Goal: Transaction & Acquisition: Download file/media

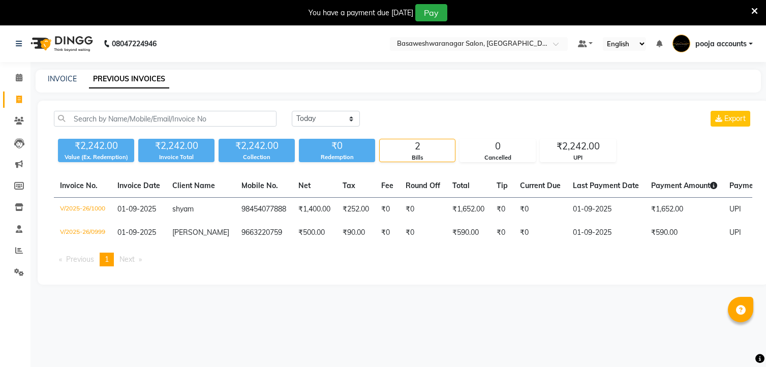
select select "[DATE]"
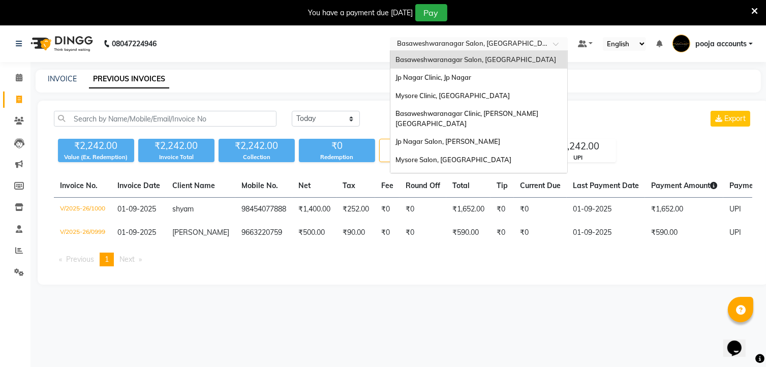
click at [555, 44] on span at bounding box center [559, 47] width 13 height 10
click at [466, 110] on span "Basaweshwaranagar Clinic, [PERSON_NAME][GEOGRAPHIC_DATA]" at bounding box center [466, 118] width 143 height 18
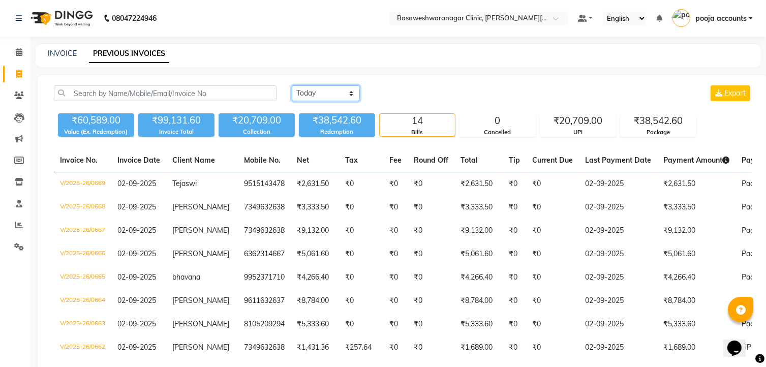
click at [353, 94] on select "Today Yesterday Custom Range" at bounding box center [326, 93] width 68 height 16
select select "yesterday"
click at [292, 85] on select "Today Yesterday Custom Range" at bounding box center [326, 93] width 68 height 16
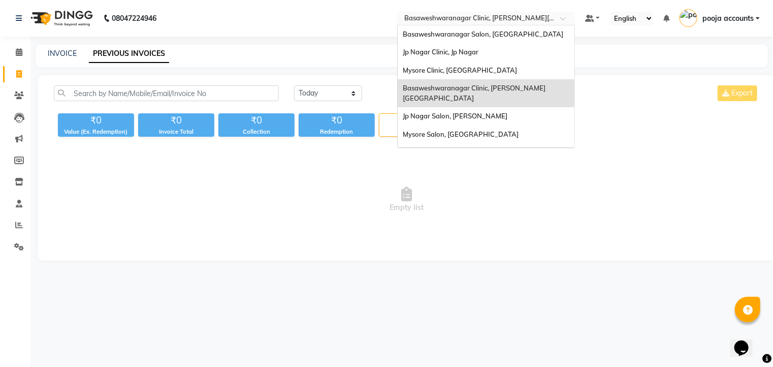
click at [565, 17] on span at bounding box center [566, 21] width 13 height 10
click at [489, 84] on span "Basaweshwaranagar Clinic, [PERSON_NAME][GEOGRAPHIC_DATA]" at bounding box center [474, 93] width 143 height 18
click at [569, 19] on span at bounding box center [566, 21] width 13 height 10
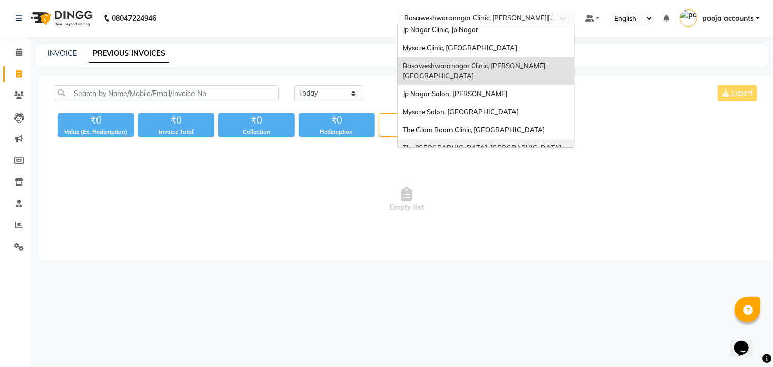
click at [486, 144] on span "The [GEOGRAPHIC_DATA], [GEOGRAPHIC_DATA]" at bounding box center [482, 148] width 159 height 8
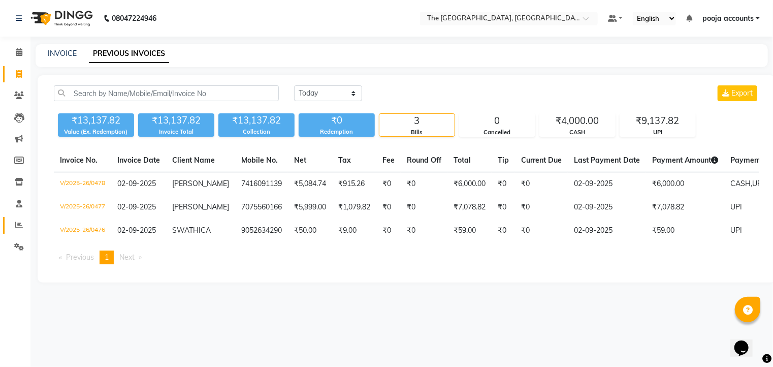
click at [19, 223] on icon at bounding box center [19, 225] width 8 height 8
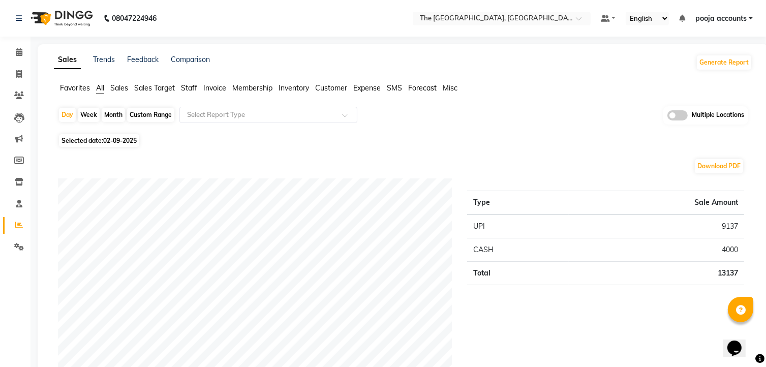
click at [118, 139] on span "02-09-2025" at bounding box center [120, 141] width 34 height 8
select select "9"
select select "2025"
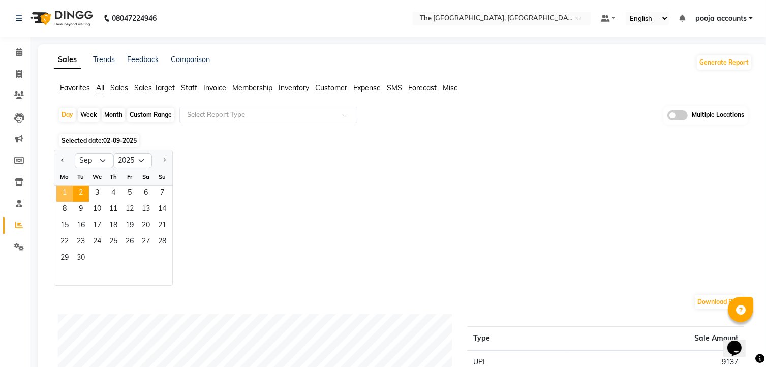
click at [64, 192] on span "1" at bounding box center [64, 193] width 16 height 16
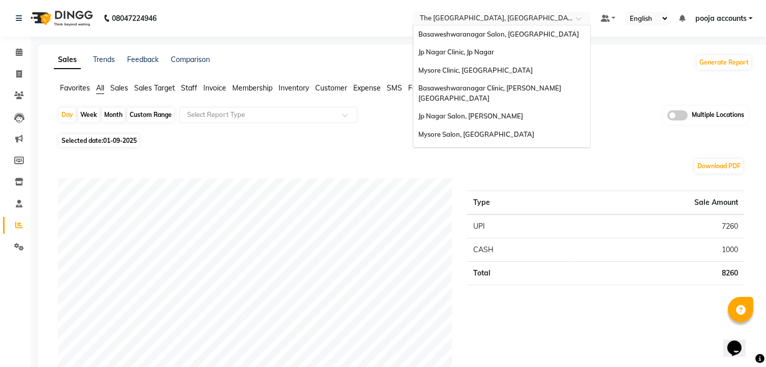
click at [576, 17] on span at bounding box center [582, 21] width 13 height 10
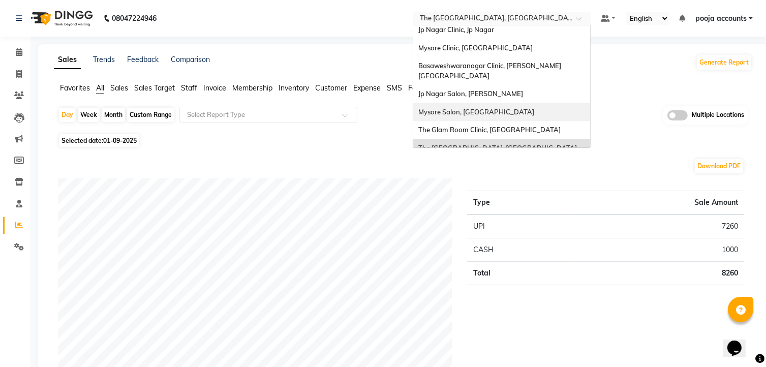
click at [473, 108] on span "Mysore Salon, [GEOGRAPHIC_DATA]" at bounding box center [476, 112] width 116 height 8
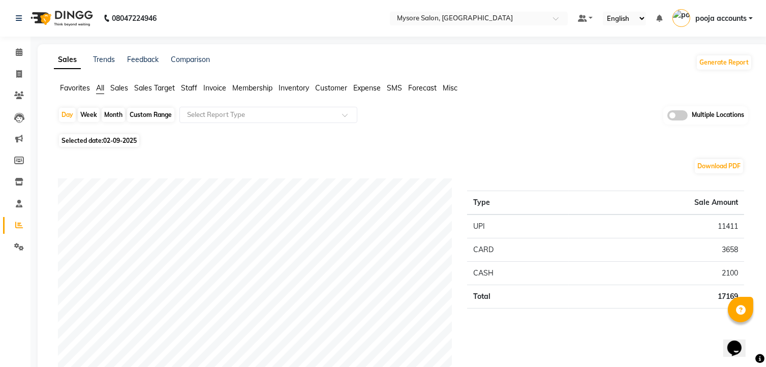
click at [114, 137] on span "02-09-2025" at bounding box center [120, 141] width 34 height 8
select select "9"
select select "2025"
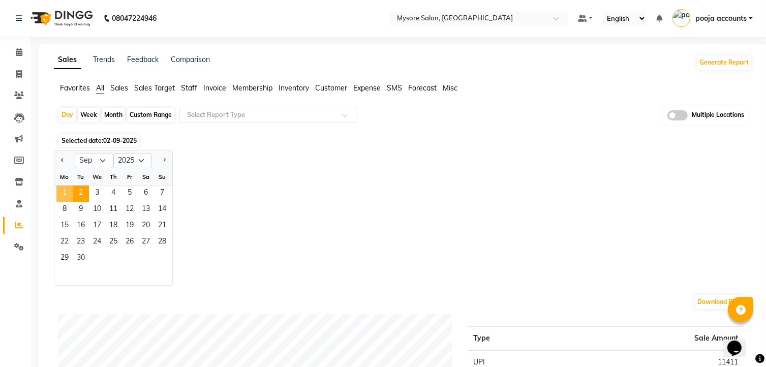
click at [60, 191] on span "1" at bounding box center [64, 193] width 16 height 16
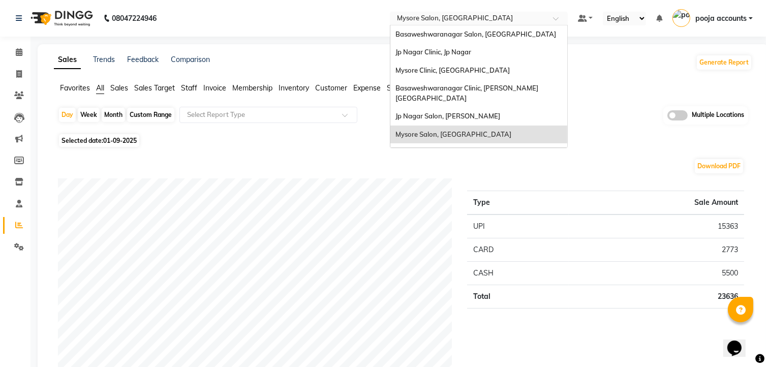
click at [543, 19] on div at bounding box center [479, 19] width 178 height 10
click at [516, 143] on div "The Glam Room Clinic, [GEOGRAPHIC_DATA]" at bounding box center [478, 152] width 177 height 18
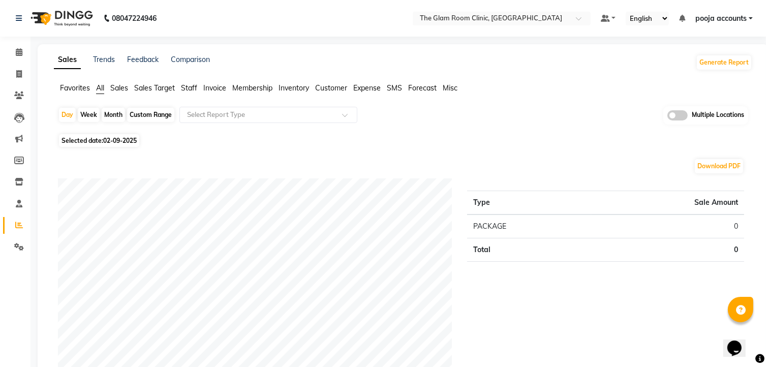
click at [110, 141] on span "02-09-2025" at bounding box center [120, 141] width 34 height 8
select select "9"
select select "2025"
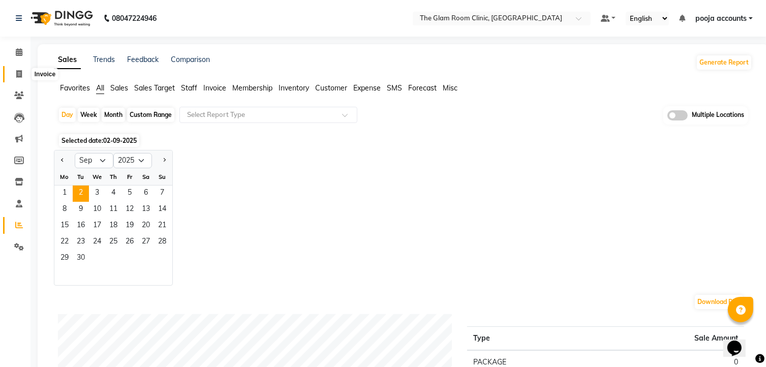
click at [19, 72] on icon at bounding box center [19, 74] width 6 height 8
select select "service"
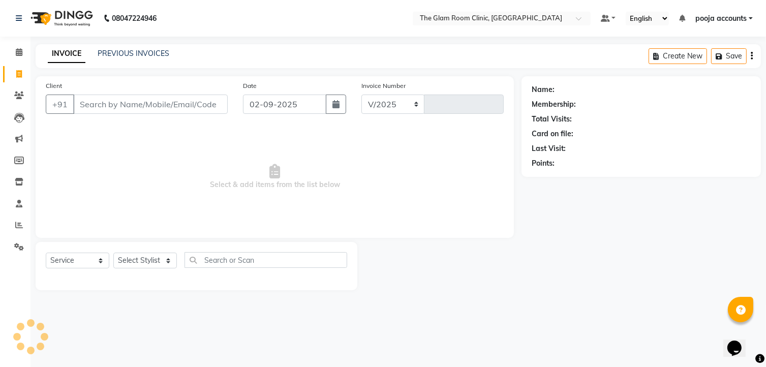
select select "7503"
type input "0062"
click at [119, 52] on link "PREVIOUS INVOICES" at bounding box center [134, 53] width 72 height 9
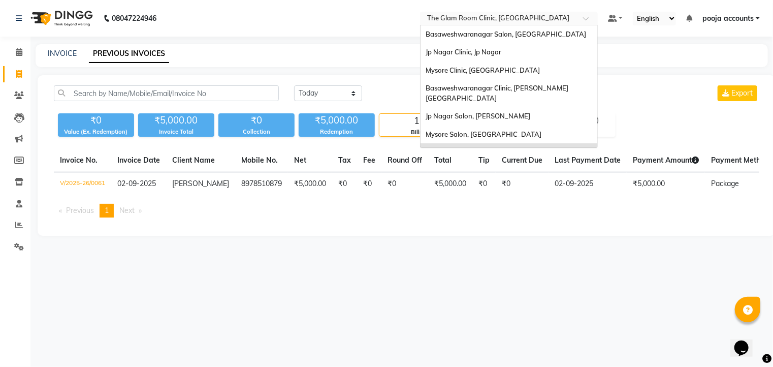
scroll to position [22, 0]
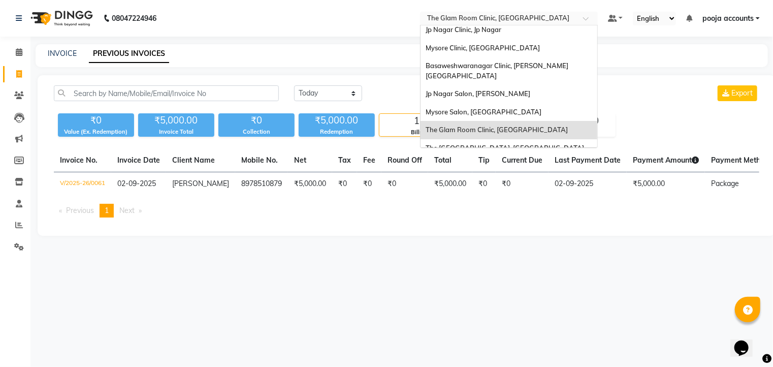
click at [573, 18] on div at bounding box center [509, 19] width 178 height 10
click at [496, 144] on span "The [GEOGRAPHIC_DATA], [GEOGRAPHIC_DATA]" at bounding box center [505, 148] width 159 height 8
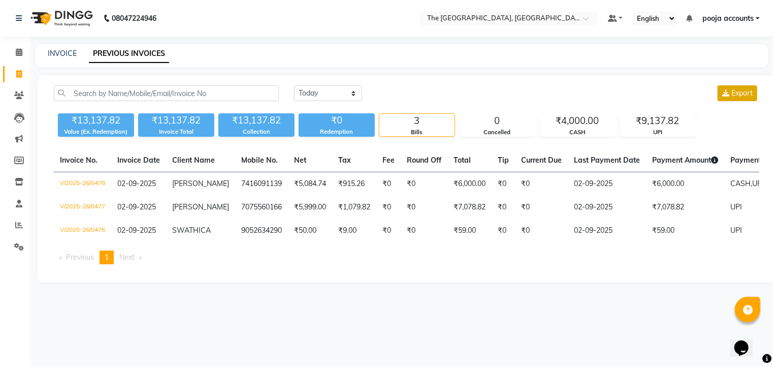
click at [736, 91] on span "Export" at bounding box center [742, 92] width 21 height 9
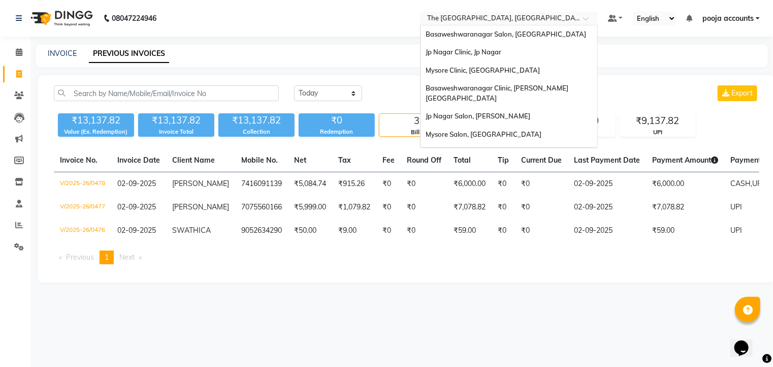
click at [588, 20] on span at bounding box center [589, 21] width 13 height 10
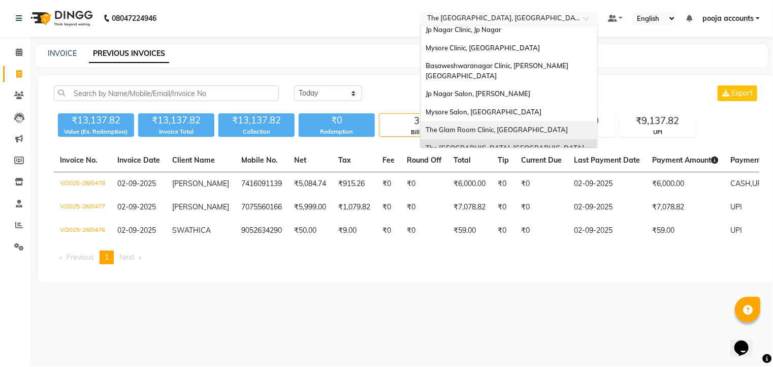
click at [474, 125] on span "The Glam Room Clinic, [GEOGRAPHIC_DATA]" at bounding box center [497, 129] width 142 height 8
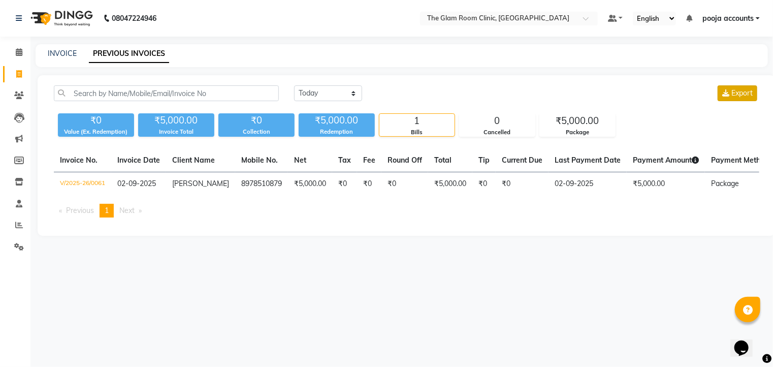
click at [745, 97] on span "Export" at bounding box center [742, 92] width 21 height 9
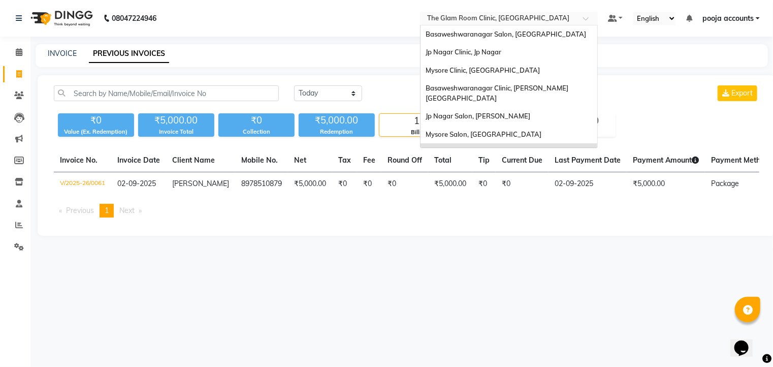
click at [585, 15] on div at bounding box center [509, 19] width 178 height 10
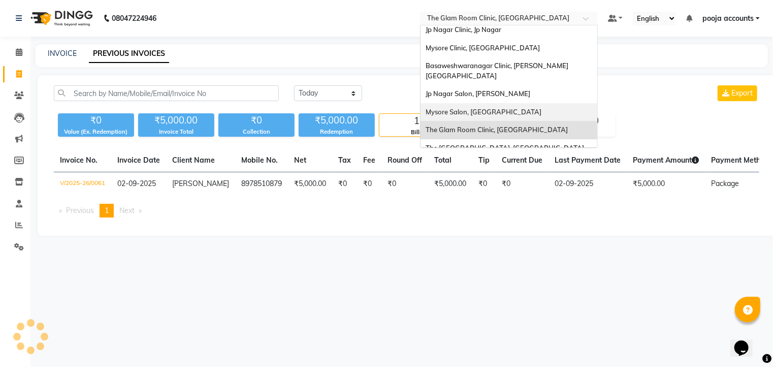
click at [430, 108] on span "Mysore Salon, [GEOGRAPHIC_DATA]" at bounding box center [484, 112] width 116 height 8
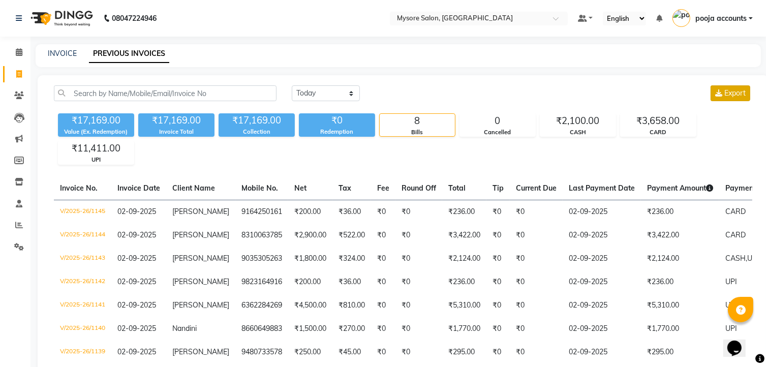
click at [728, 98] on button "Export" at bounding box center [730, 93] width 40 height 16
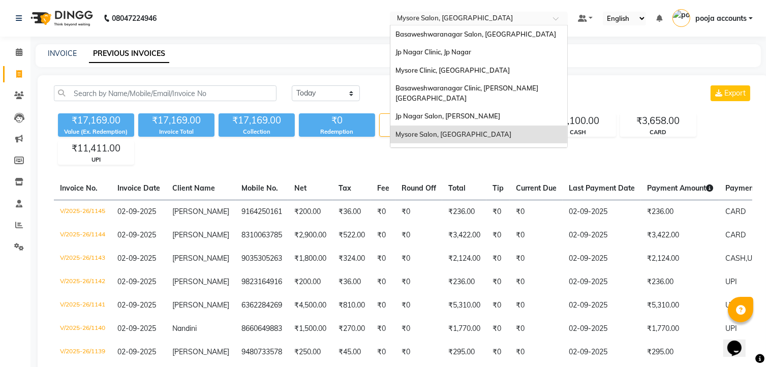
click at [556, 19] on span at bounding box center [559, 21] width 13 height 10
click at [471, 70] on div "Mysore Clinic, [GEOGRAPHIC_DATA]" at bounding box center [478, 70] width 177 height 18
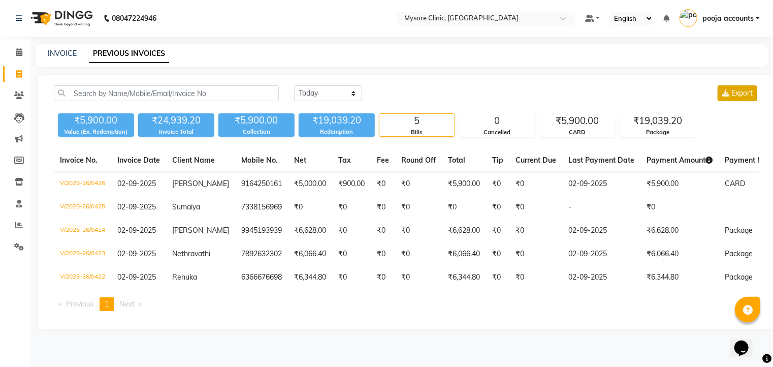
click at [745, 90] on span "Export" at bounding box center [742, 92] width 21 height 9
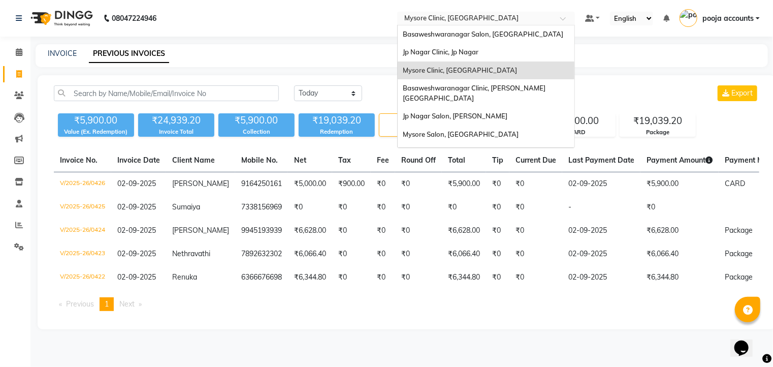
click at [569, 21] on span at bounding box center [566, 21] width 13 height 10
click at [465, 107] on div "Jp Nagar Salon, [PERSON_NAME]" at bounding box center [486, 116] width 177 height 18
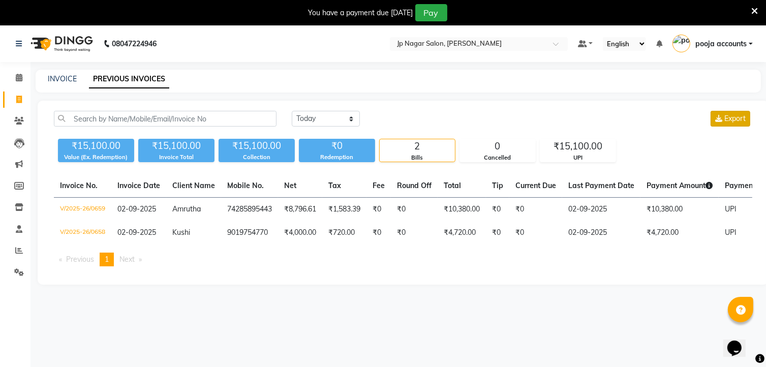
click at [730, 118] on span "Export" at bounding box center [734, 118] width 21 height 9
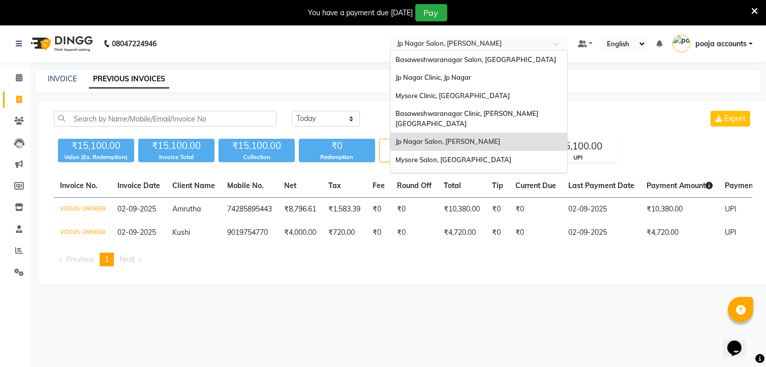
click at [557, 46] on span at bounding box center [559, 47] width 13 height 10
click at [450, 81] on span "Jp Nagar Clinic, Jp Nagar" at bounding box center [433, 77] width 76 height 8
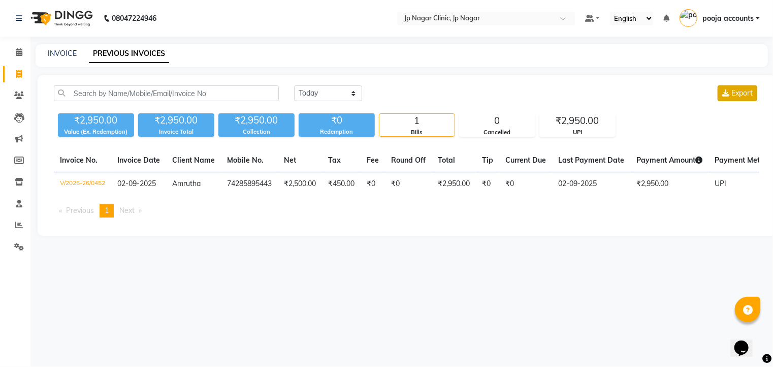
click at [739, 99] on button "Export" at bounding box center [738, 93] width 40 height 16
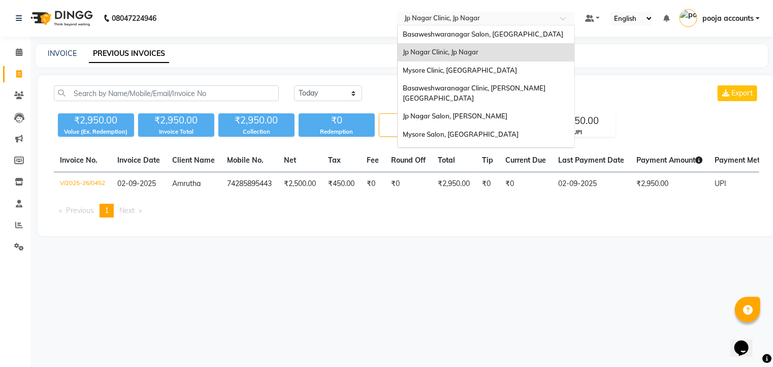
click at [561, 13] on div "Select Location × [GEOGRAPHIC_DATA], [GEOGRAPHIC_DATA]" at bounding box center [486, 19] width 178 height 14
click at [517, 30] on span "Basaweshwaranagar Salon, [GEOGRAPHIC_DATA]" at bounding box center [483, 34] width 161 height 8
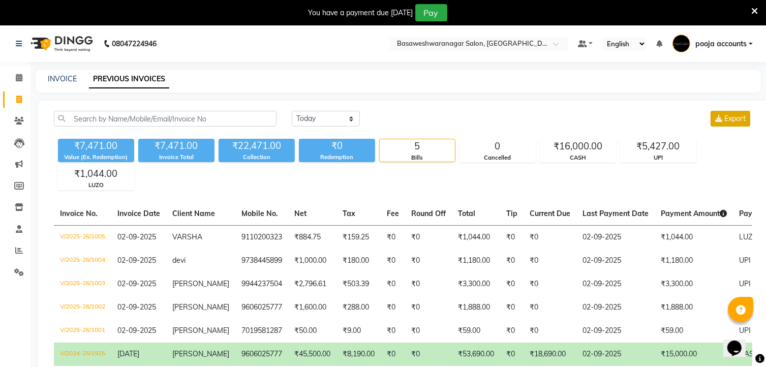
click at [734, 114] on span "Export" at bounding box center [734, 118] width 21 height 9
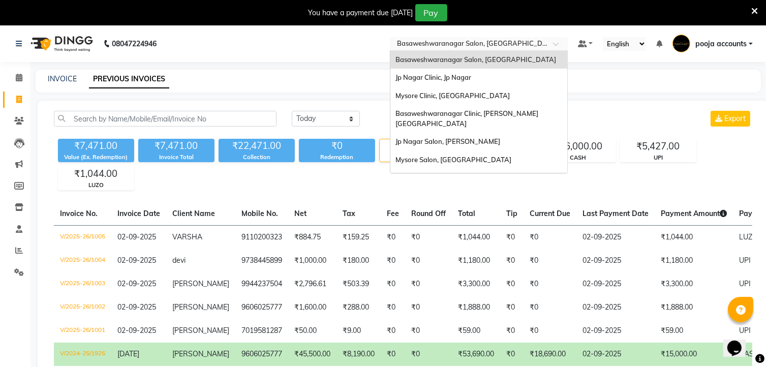
click at [546, 42] on div at bounding box center [479, 45] width 178 height 10
click at [495, 110] on span "Basaweshwaranagar Clinic, [PERSON_NAME][GEOGRAPHIC_DATA]" at bounding box center [466, 118] width 143 height 18
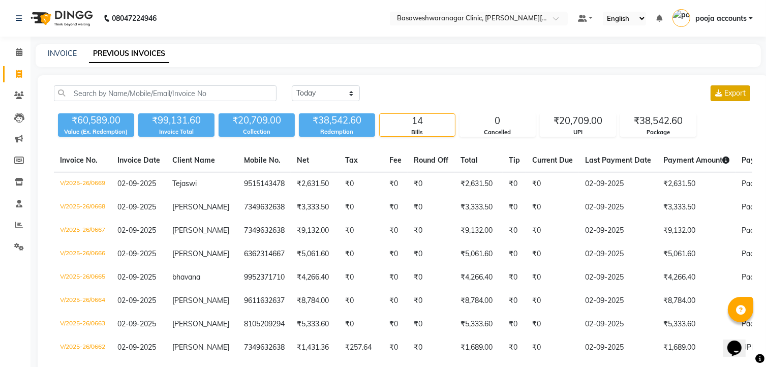
click at [722, 90] on button "Export" at bounding box center [730, 93] width 40 height 16
